Goal: Information Seeking & Learning: Learn about a topic

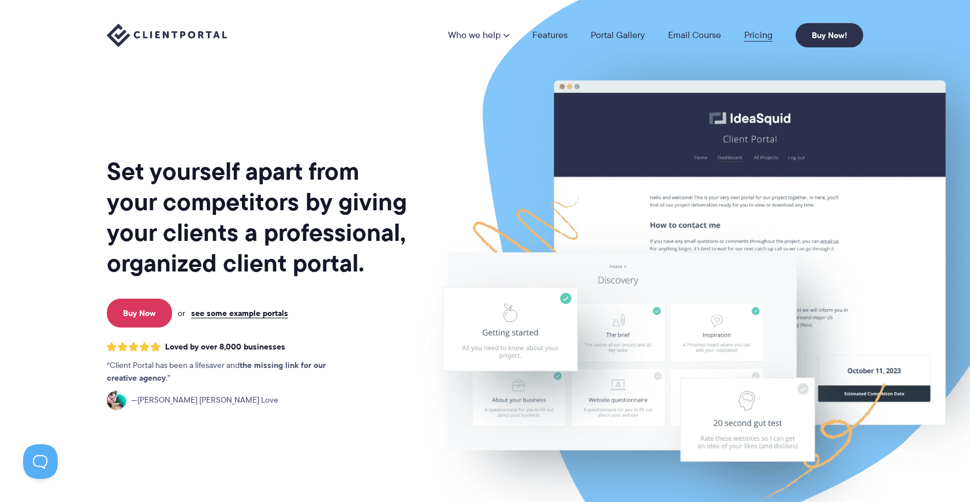
click at [768, 31] on link "Pricing" at bounding box center [758, 35] width 28 height 9
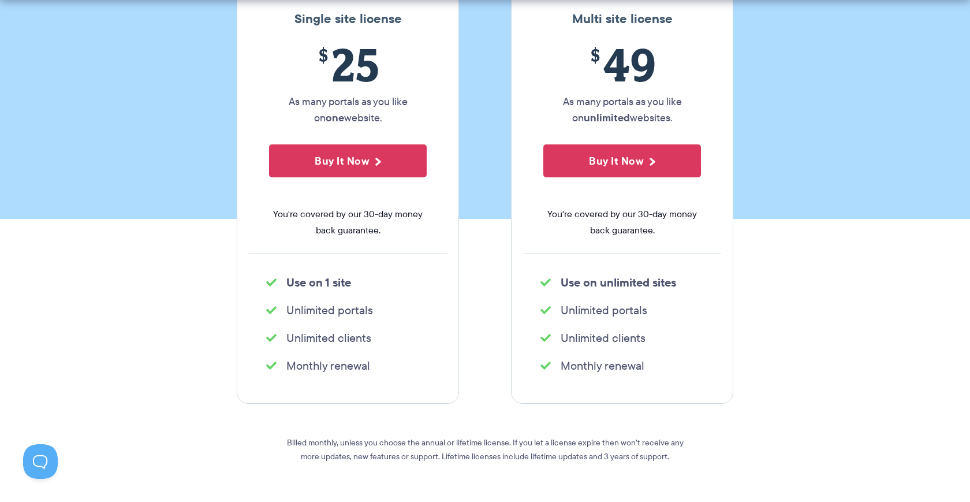
scroll to position [226, 0]
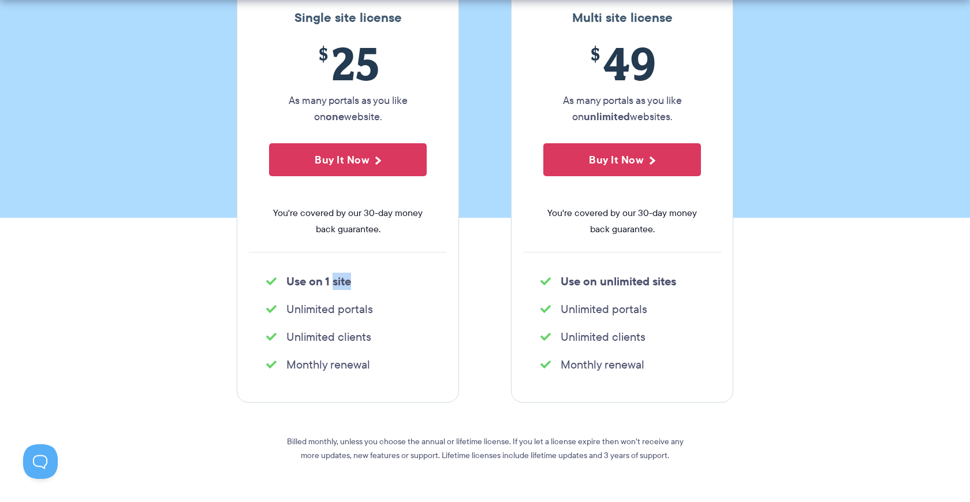
drag, startPoint x: 367, startPoint y: 284, endPoint x: 435, endPoint y: 285, distance: 67.5
click at [398, 285] on li "Use on 1 site" at bounding box center [347, 281] width 163 height 16
click at [434, 285] on ul "Use on 1 site" at bounding box center [348, 281] width 198 height 23
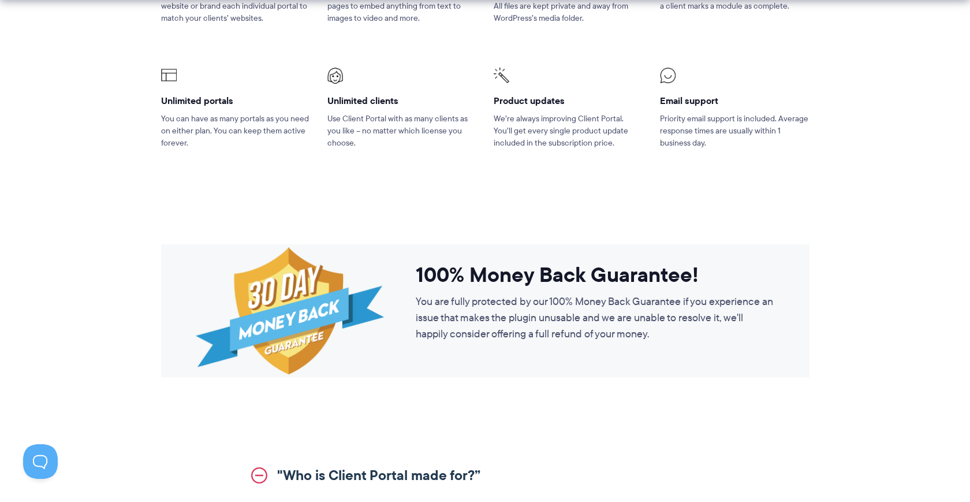
scroll to position [678, 0]
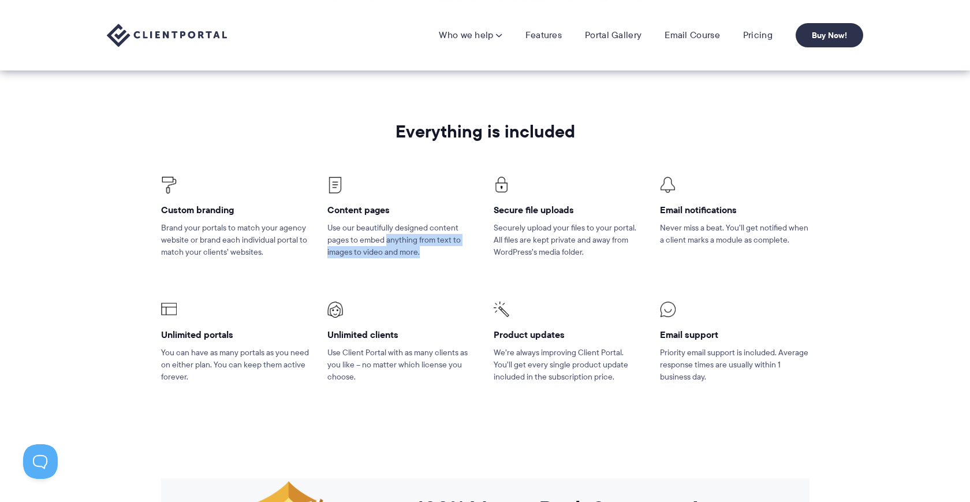
drag, startPoint x: 451, startPoint y: 252, endPoint x: 350, endPoint y: 240, distance: 101.2
click at [387, 243] on p "Use our beautifully designed content pages to embed anything from text to image…" at bounding box center [401, 240] width 149 height 36
click at [350, 240] on p "Use our beautifully designed content pages to embed anything from text to image…" at bounding box center [401, 240] width 149 height 36
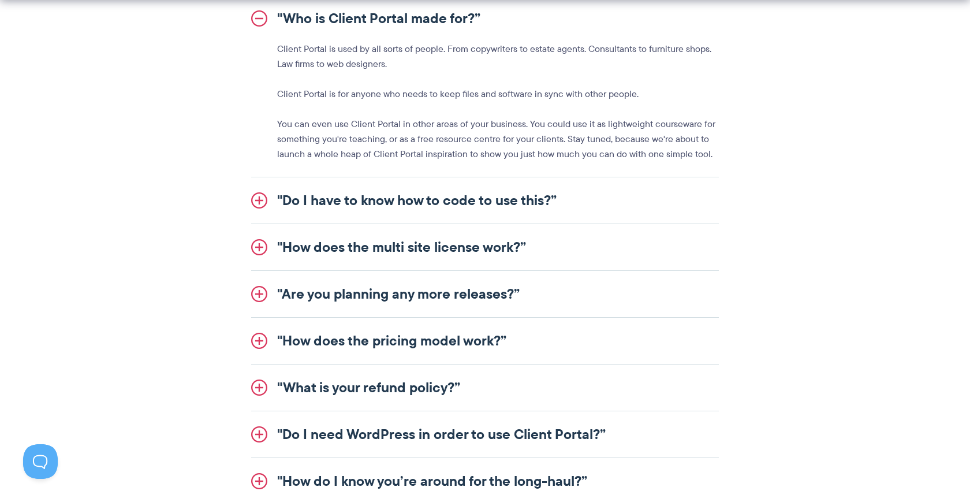
scroll to position [1496, 0]
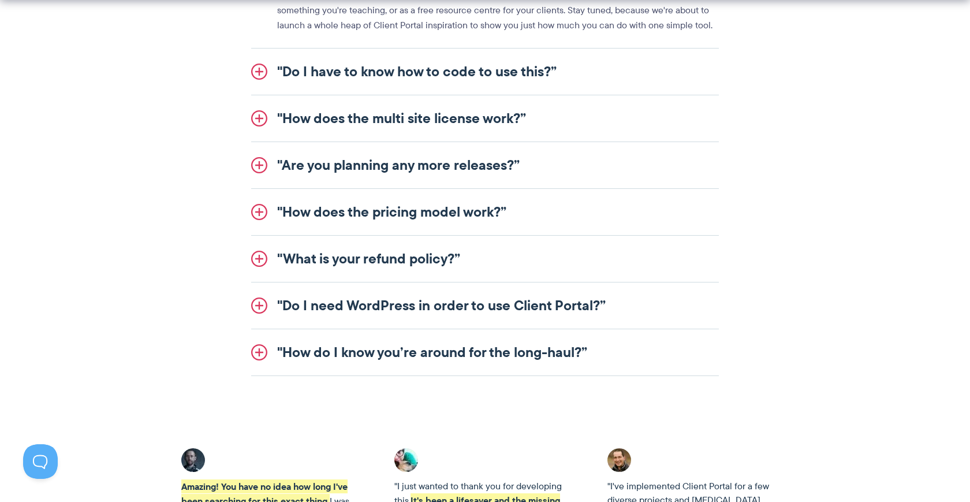
click at [258, 125] on link ""How does the multi site license work?”" at bounding box center [484, 118] width 467 height 46
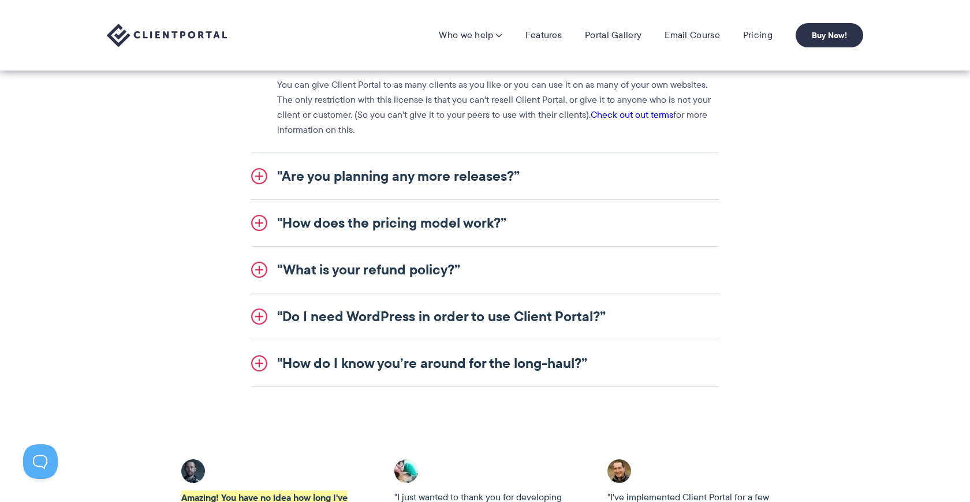
scroll to position [1225, 0]
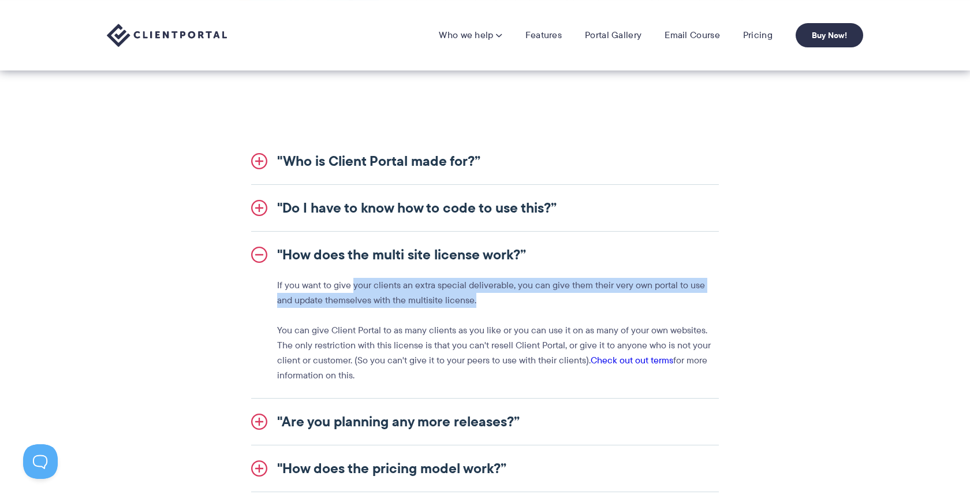
drag, startPoint x: 530, startPoint y: 297, endPoint x: 336, endPoint y: 286, distance: 194.2
click at [342, 286] on p "If you want to give your clients an extra special deliverable, you can give the…" at bounding box center [497, 293] width 441 height 30
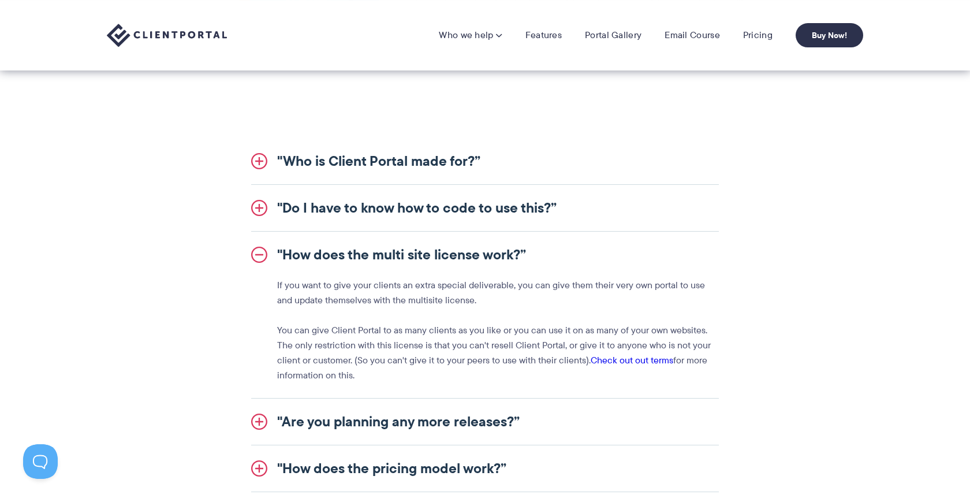
click at [336, 286] on p "If you want to give your clients an extra special deliverable, you can give the…" at bounding box center [497, 293] width 441 height 30
drag, startPoint x: 307, startPoint y: 284, endPoint x: 460, endPoint y: 296, distance: 153.4
click at [409, 292] on p "If you want to give your clients an extra special deliverable, you can give the…" at bounding box center [497, 293] width 441 height 30
click at [461, 296] on p "If you want to give your clients an extra special deliverable, you can give the…" at bounding box center [497, 293] width 441 height 30
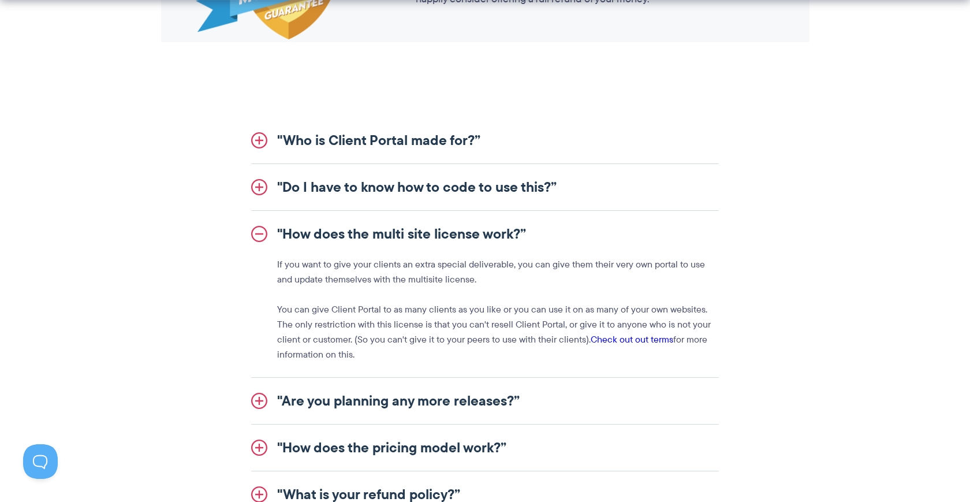
scroll to position [1247, 0]
drag, startPoint x: 466, startPoint y: 349, endPoint x: 350, endPoint y: 316, distance: 120.2
click at [356, 317] on p "You can give Client Portal to as many clients as you like or you can use it on …" at bounding box center [497, 331] width 441 height 60
click at [350, 316] on p "You can give Client Portal to as many clients as you like or you can use it on …" at bounding box center [497, 331] width 441 height 60
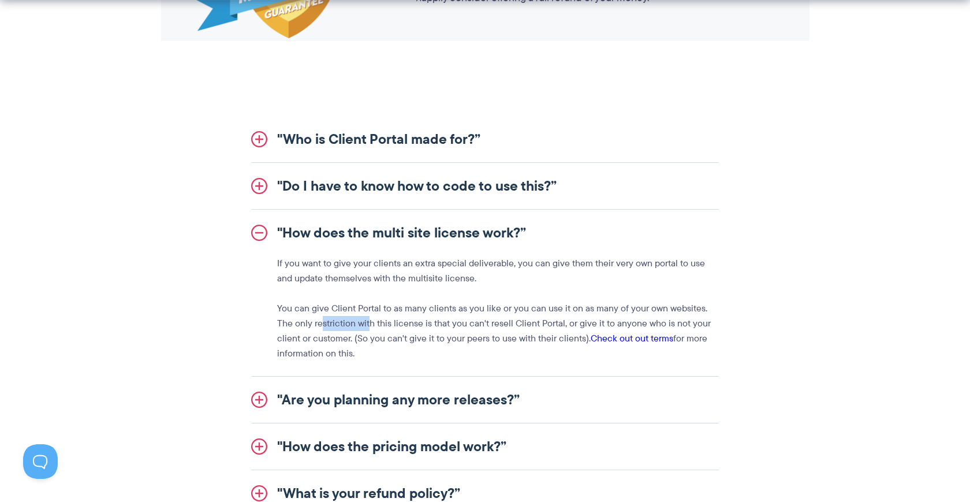
drag, startPoint x: 308, startPoint y: 317, endPoint x: 446, endPoint y: 346, distance: 141.5
click at [380, 334] on p "You can give Client Portal to as many clients as you like or you can use it on …" at bounding box center [497, 331] width 441 height 60
click at [446, 346] on p "You can give Client Portal to as many clients as you like or you can use it on …" at bounding box center [497, 331] width 441 height 60
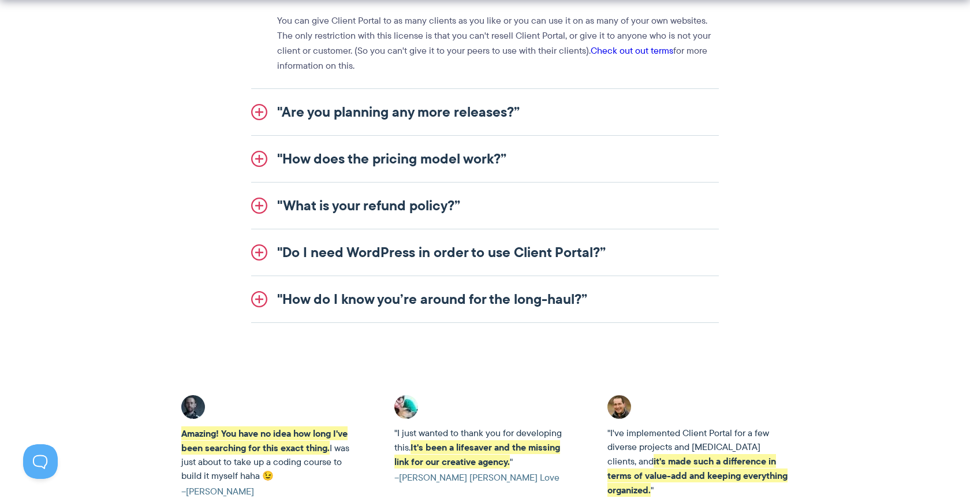
scroll to position [1540, 0]
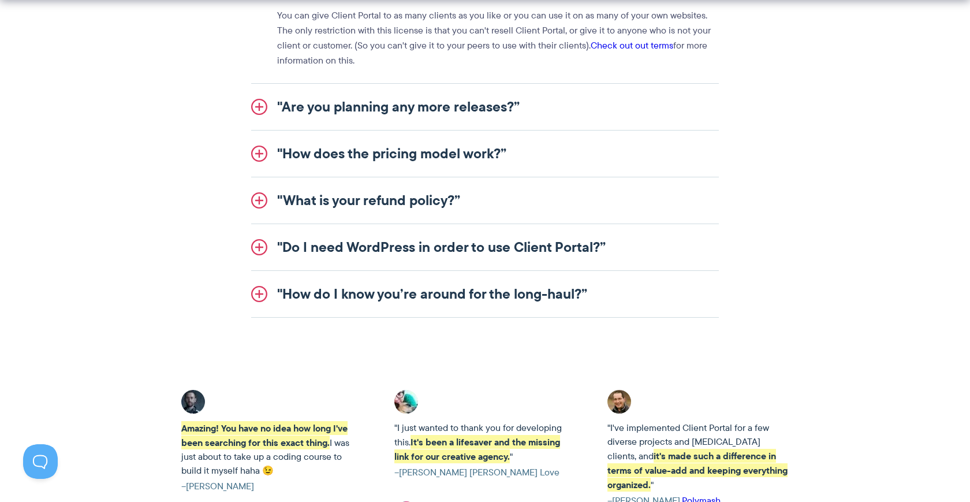
click at [450, 258] on link ""Do I need WordPress in order to use Client Portal?”" at bounding box center [484, 247] width 467 height 46
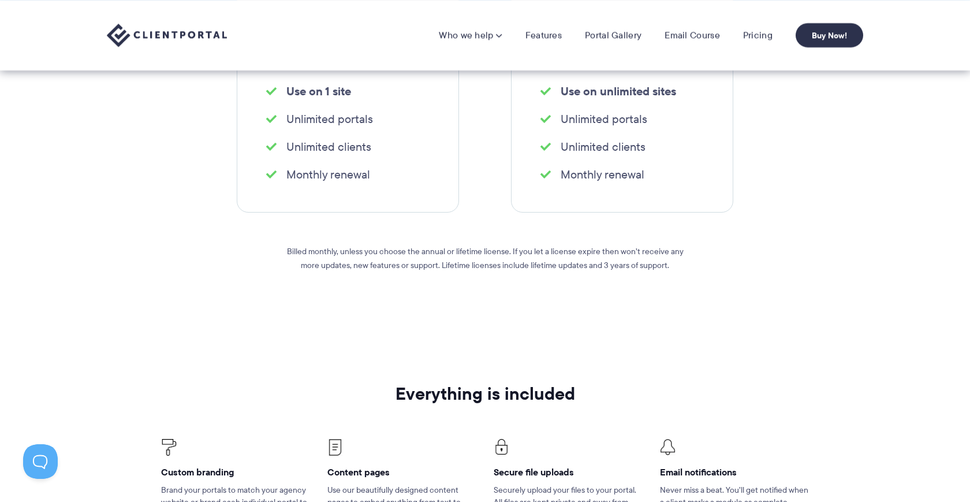
scroll to position [0, 0]
